Goal: Task Accomplishment & Management: Manage account settings

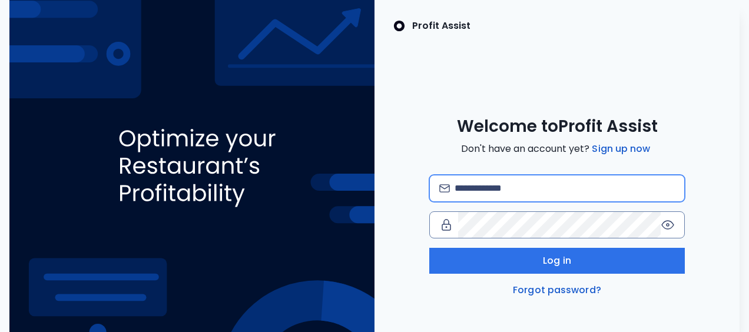
click at [463, 187] on input "email" at bounding box center [565, 189] width 220 height 26
type input "**********"
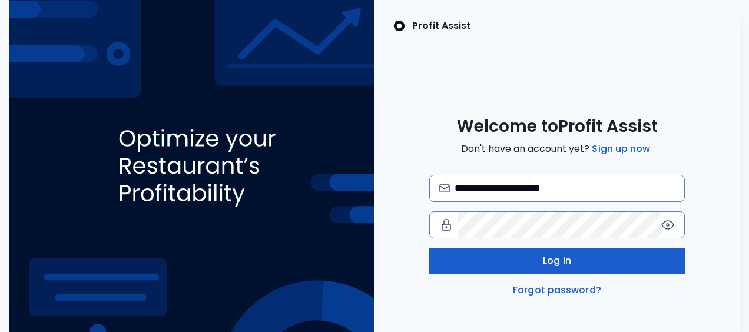
click at [557, 260] on span "Log in" at bounding box center [557, 261] width 28 height 14
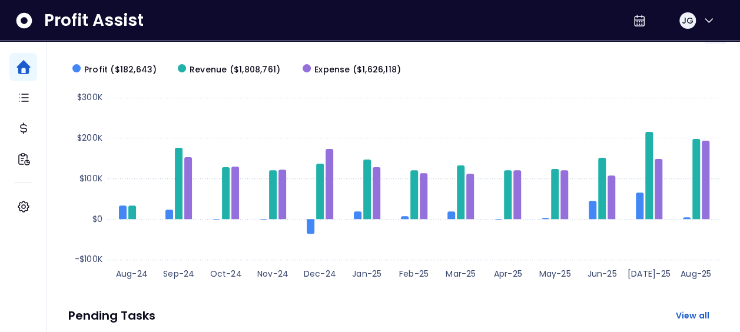
scroll to position [118, 0]
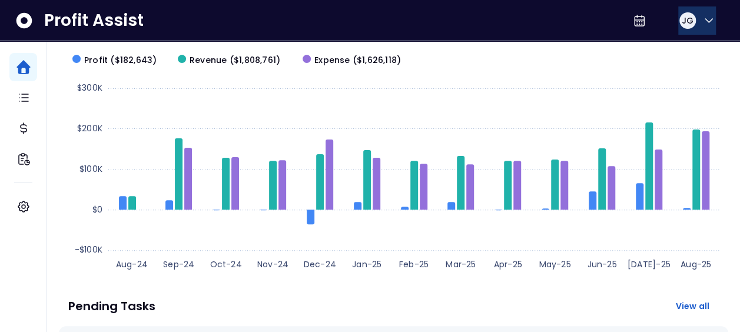
click at [706, 19] on icon "button" at bounding box center [709, 21] width 7 height 4
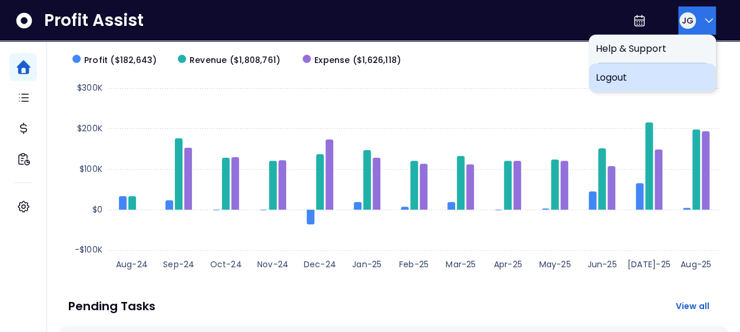
click at [615, 76] on span "Logout" at bounding box center [652, 78] width 113 height 14
